Goal: Check status: Check status

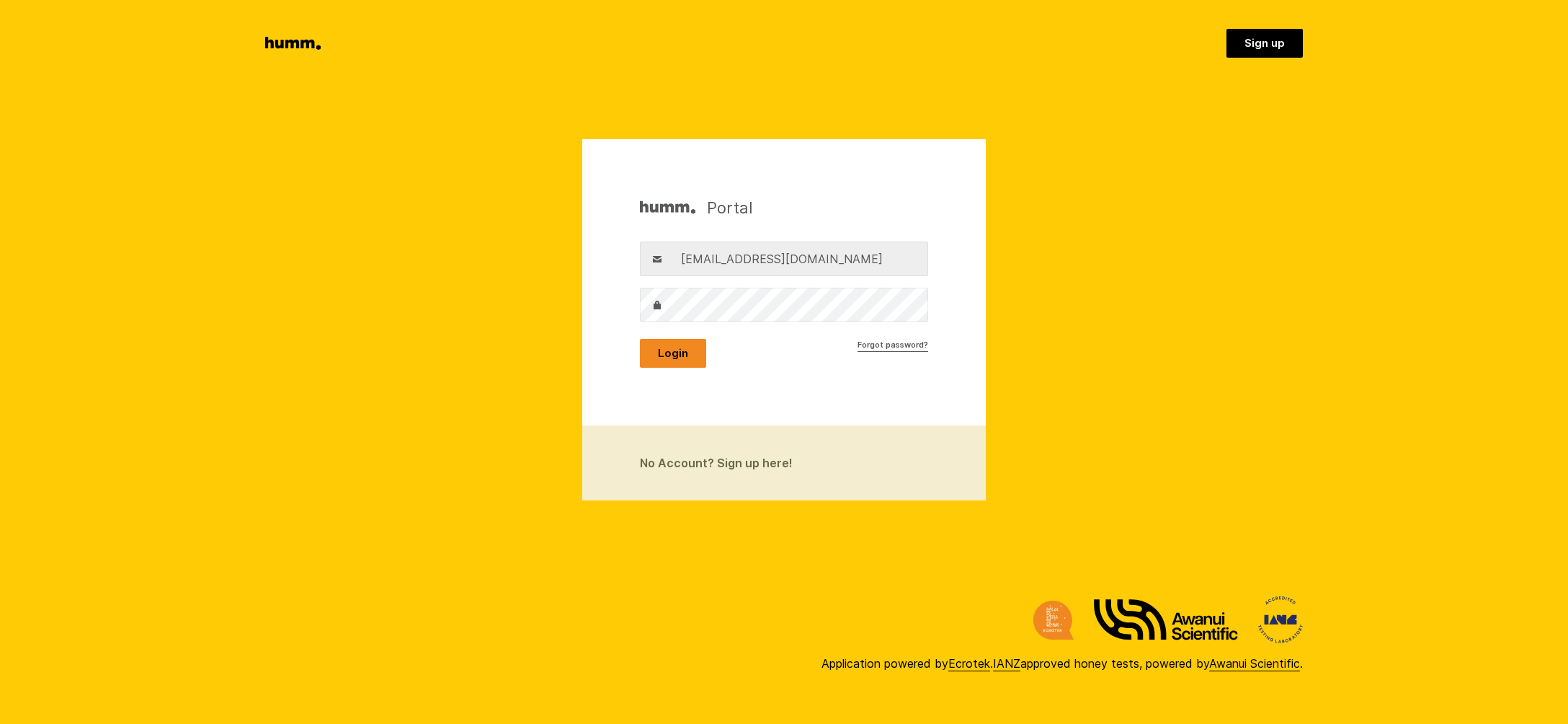
click at [672, 348] on button "Login" at bounding box center [673, 353] width 66 height 29
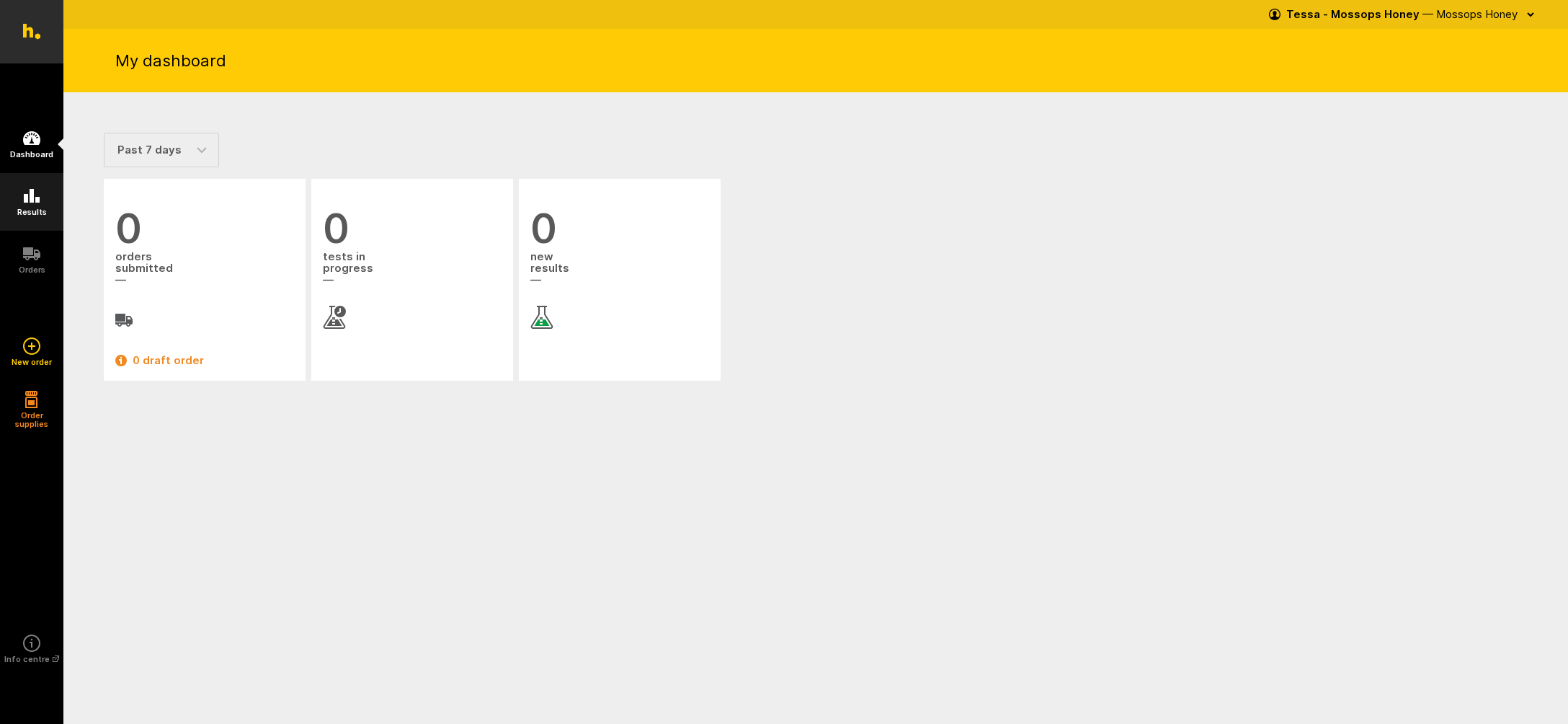
click at [32, 196] on icon at bounding box center [32, 196] width 16 height 14
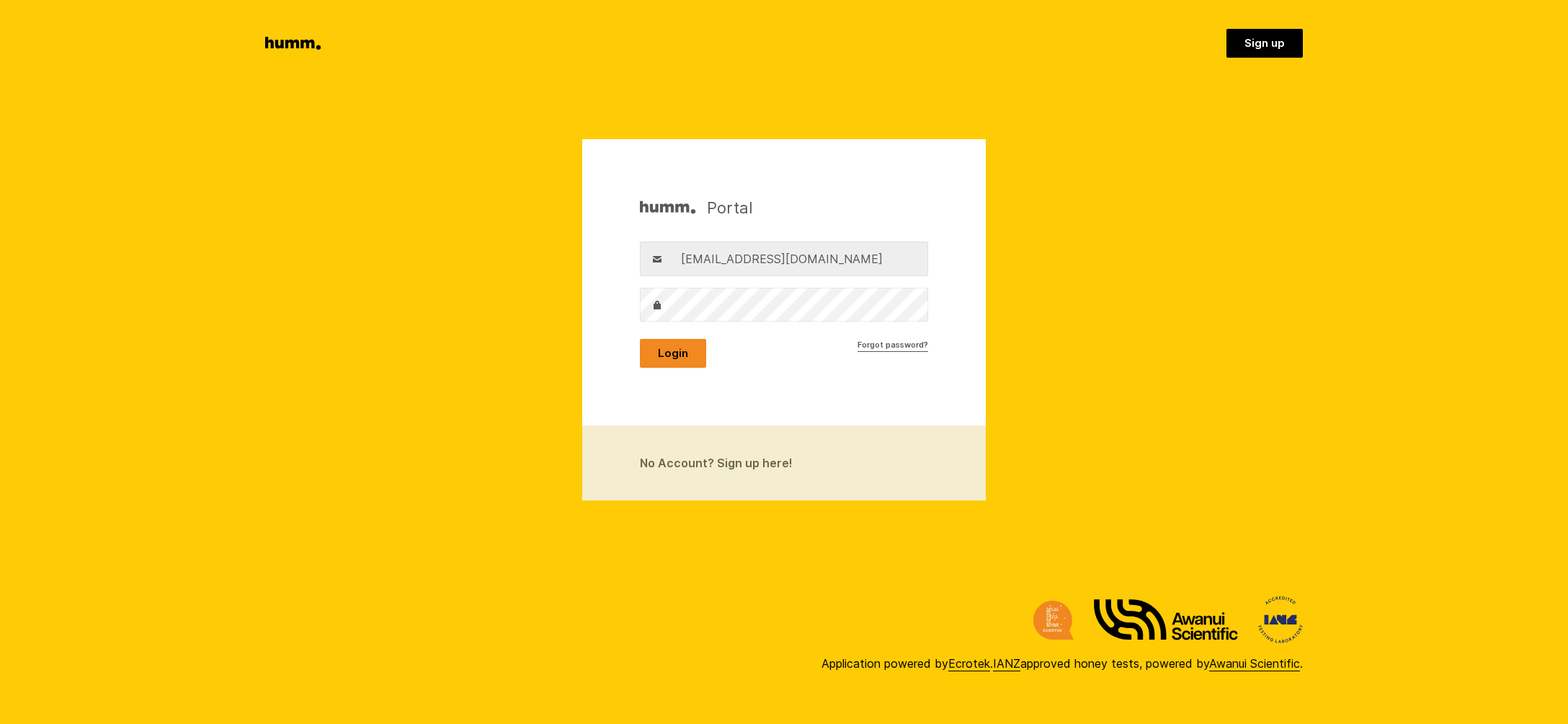
click at [674, 351] on button "Login" at bounding box center [673, 353] width 66 height 29
click at [670, 355] on button "Login" at bounding box center [673, 353] width 66 height 29
